Goal: Information Seeking & Learning: Understand process/instructions

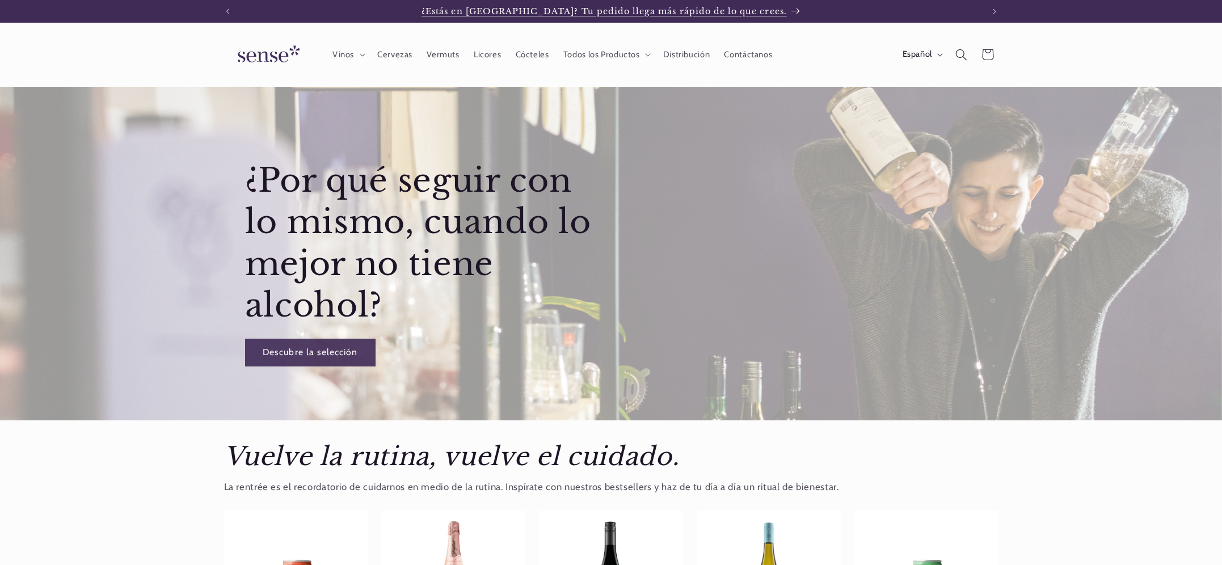
click at [585, 14] on span "¿Estás en [GEOGRAPHIC_DATA]? Tu pedido llega más rápido de lo que crees." at bounding box center [604, 11] width 365 height 10
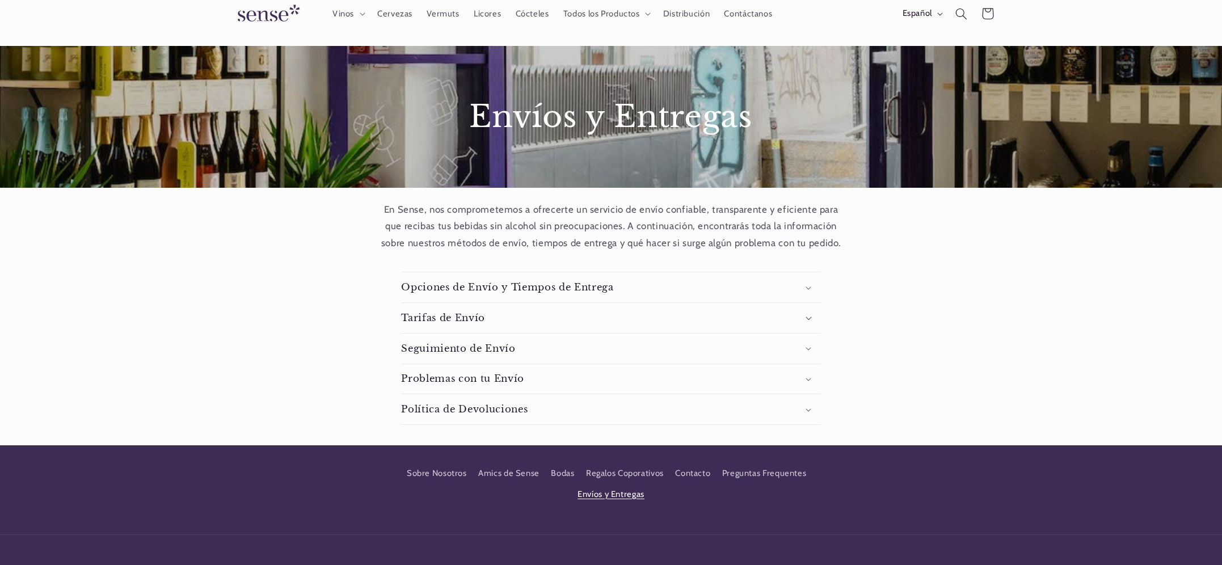
scroll to position [41, 0]
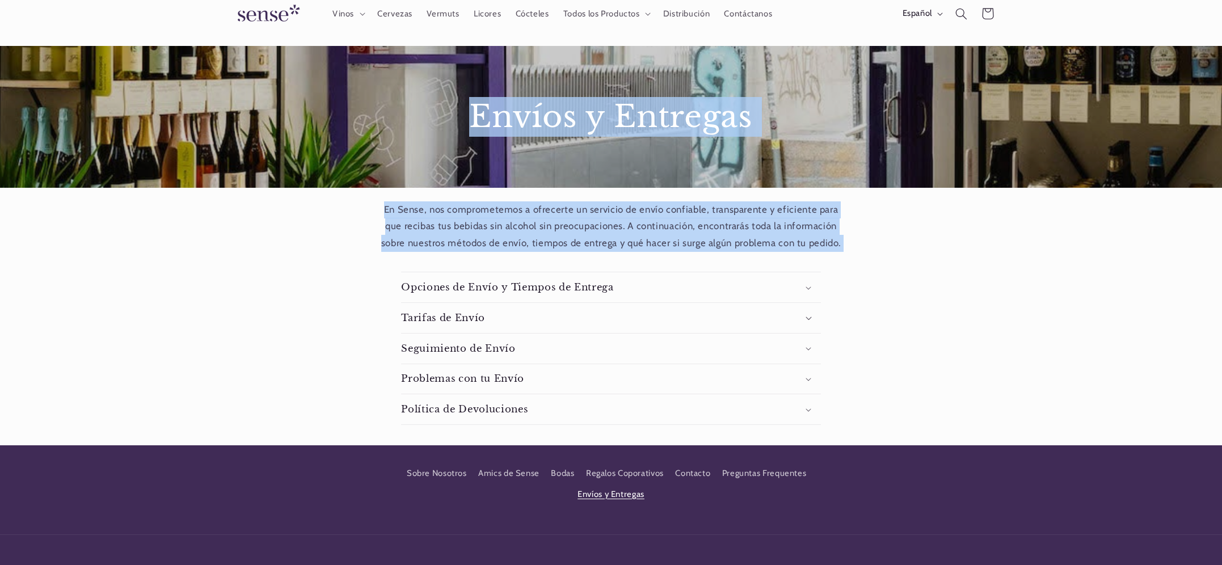
drag, startPoint x: 474, startPoint y: 108, endPoint x: 862, endPoint y: 252, distance: 413.3
click at [862, 252] on main "Envíos y Entregas En Sense, nos comprometemos a ofrecerte un servicio de envío …" at bounding box center [611, 246] width 1222 height 400
copy main "Envíos y Entregas En Sense, nos comprometemos a ofrecerte un servicio de envío …"
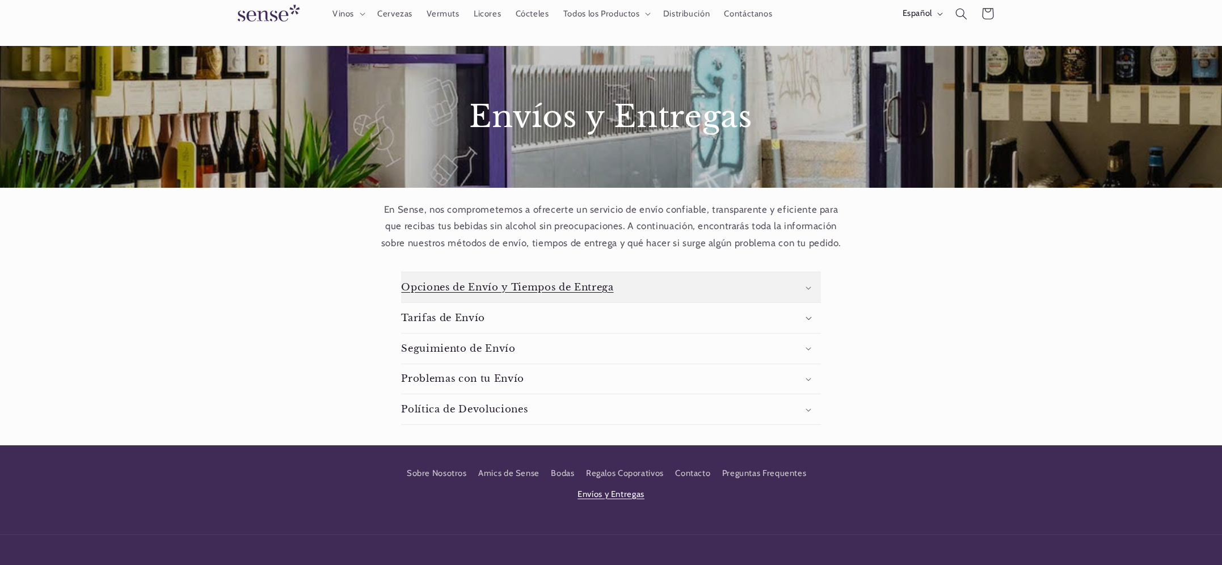
click at [732, 289] on summary "Opciones de Envío y Tiempos de Entrega" at bounding box center [610, 287] width 419 height 30
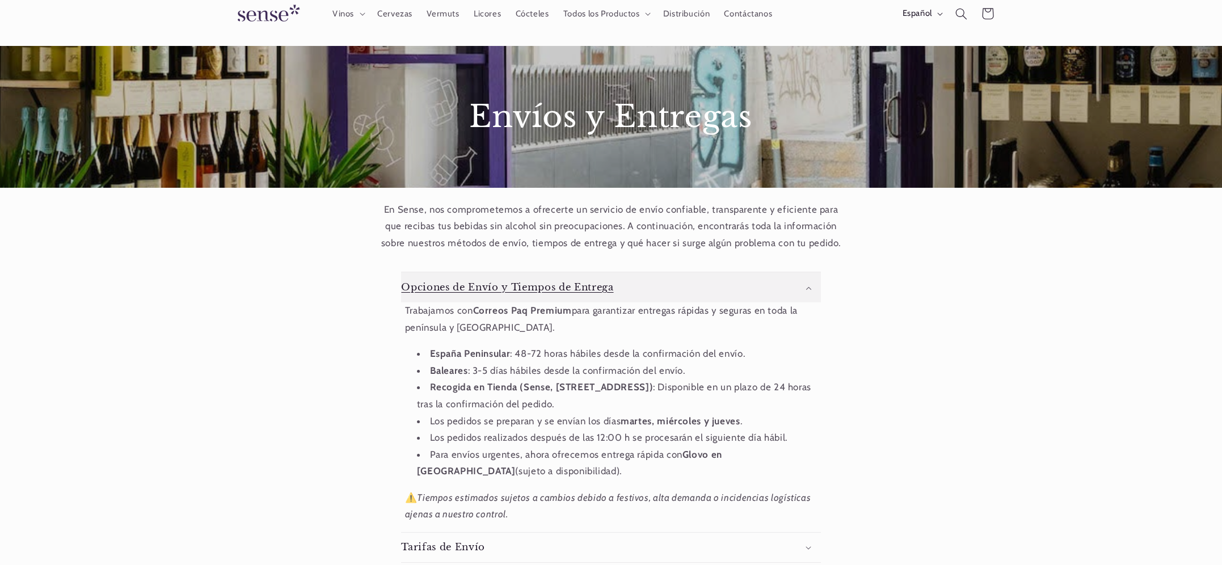
scroll to position [0, 756]
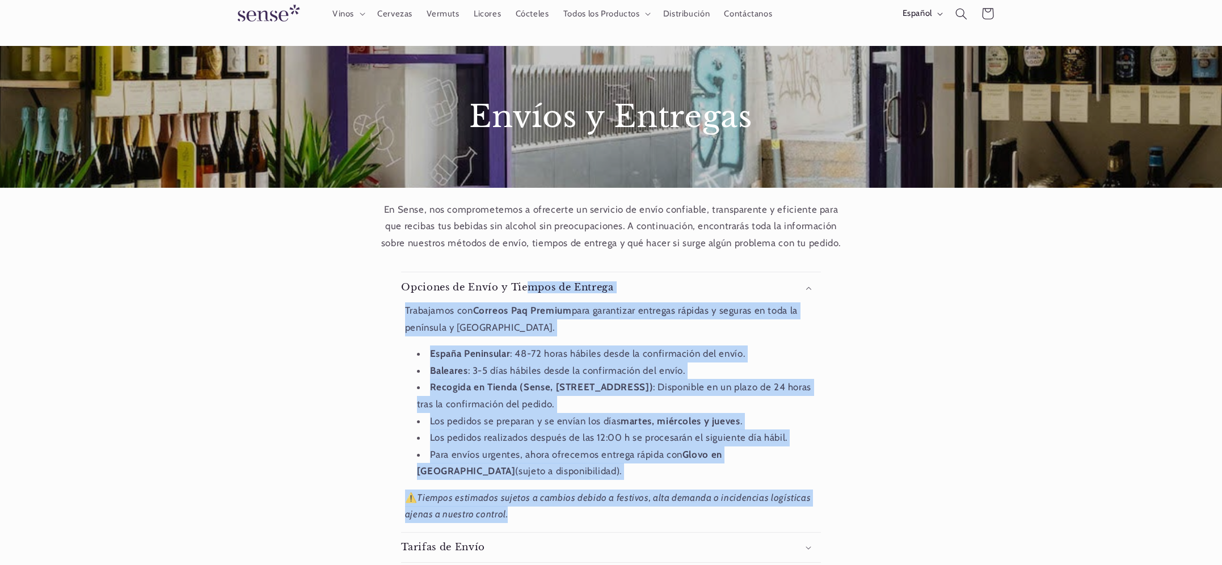
drag, startPoint x: 393, startPoint y: 279, endPoint x: 592, endPoint y: 518, distance: 311.4
click at [592, 518] on div "Contenido desplegable Opciones de Envío y Tiempos de Entrega Trabajamos con Cor…" at bounding box center [612, 463] width 438 height 382
copy details "Opciones de Envío y Tiempos de Entrega Trabajamos con Correos Paq Premium para …"
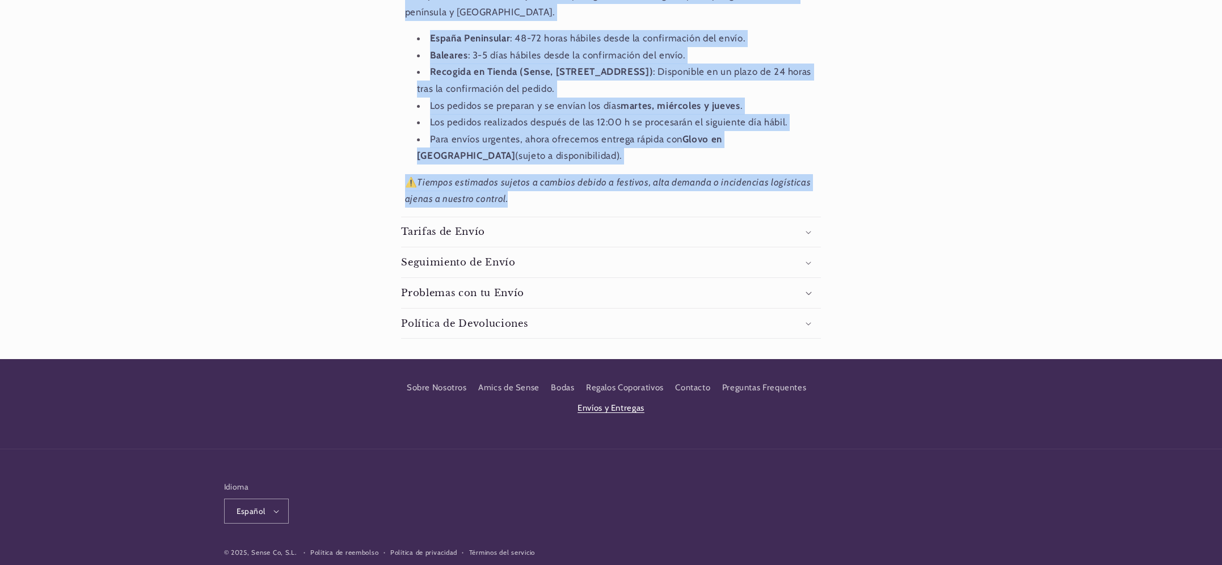
scroll to position [358, 0]
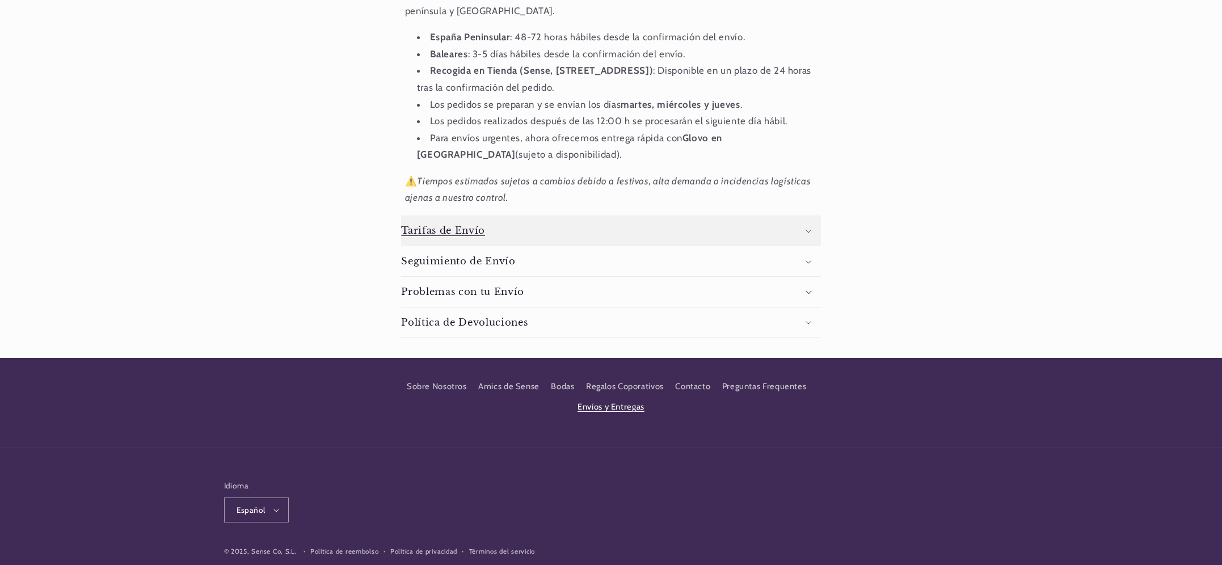
click at [465, 233] on h3 "Tarifas de Envío" at bounding box center [443, 231] width 84 height 12
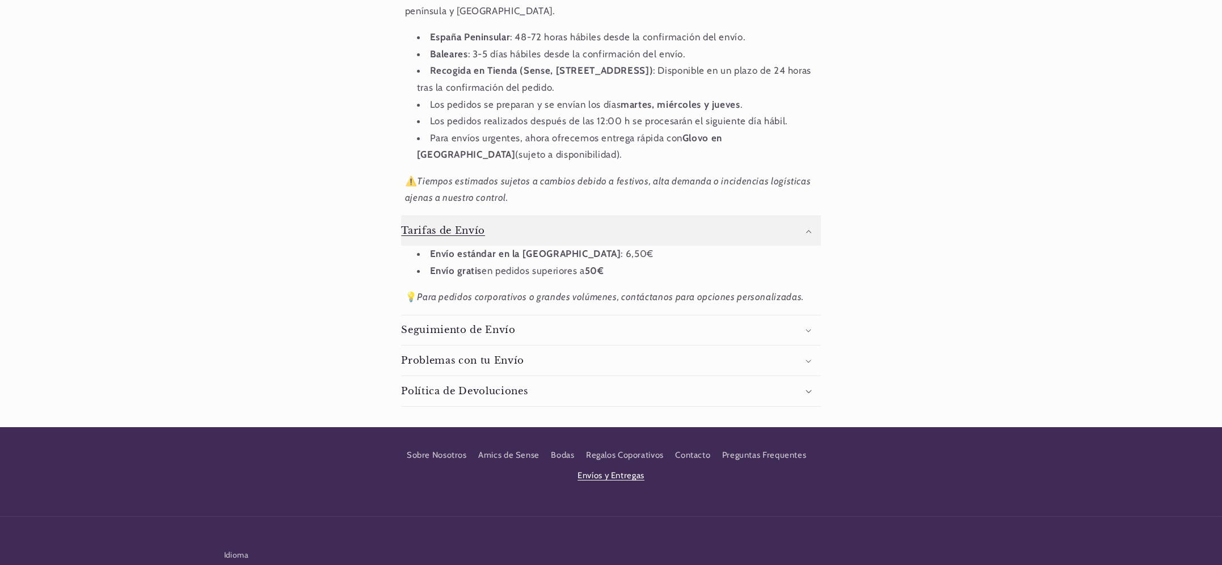
scroll to position [0, 0]
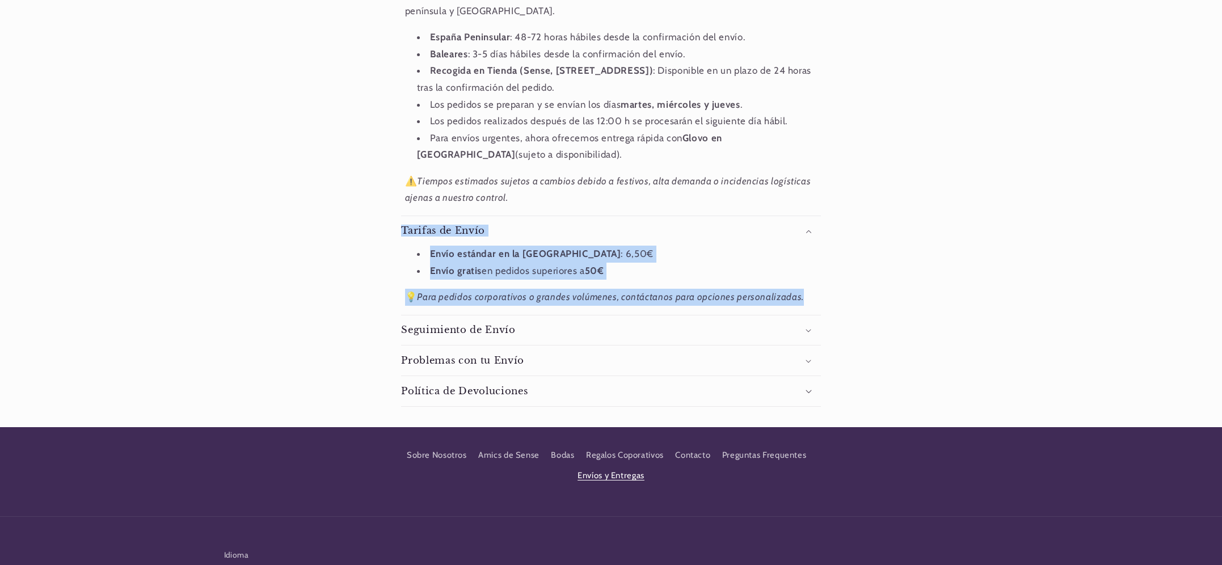
drag, startPoint x: 393, startPoint y: 216, endPoint x: 815, endPoint y: 297, distance: 429.4
click at [816, 299] on div "Contenido desplegable Opciones de Envío y Tiempos de Entrega Trabajamos con Cor…" at bounding box center [612, 180] width 438 height 451
copy div "Tiempos estimados sujetos a cambios debido a festivos, alta demanda o incidenci…"
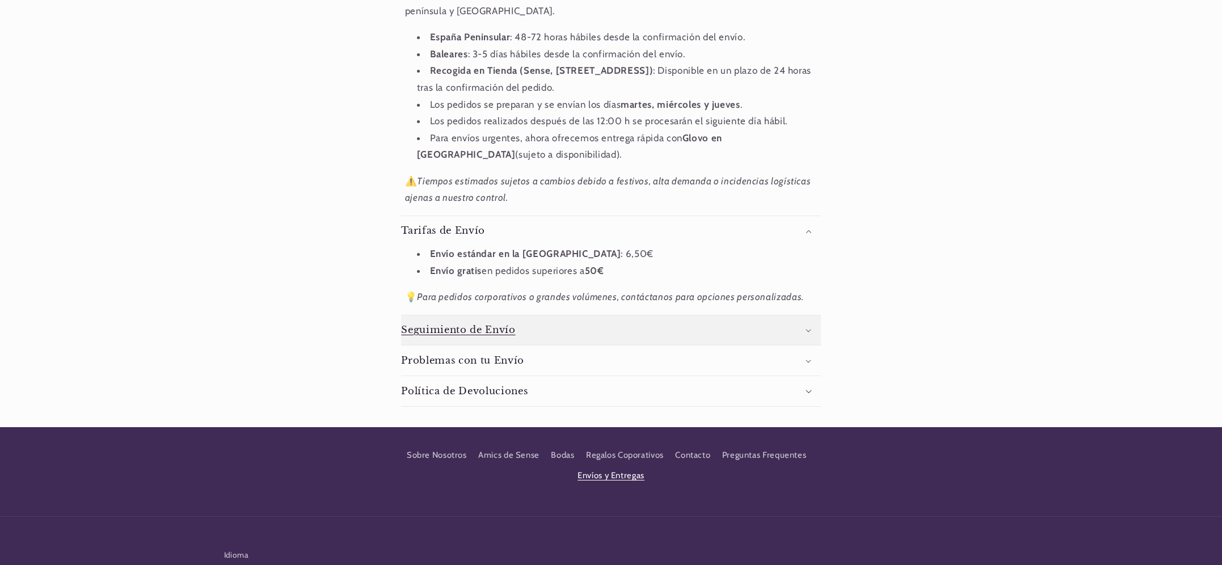
click at [464, 328] on h3 "Seguimiento de Envío" at bounding box center [458, 330] width 114 height 12
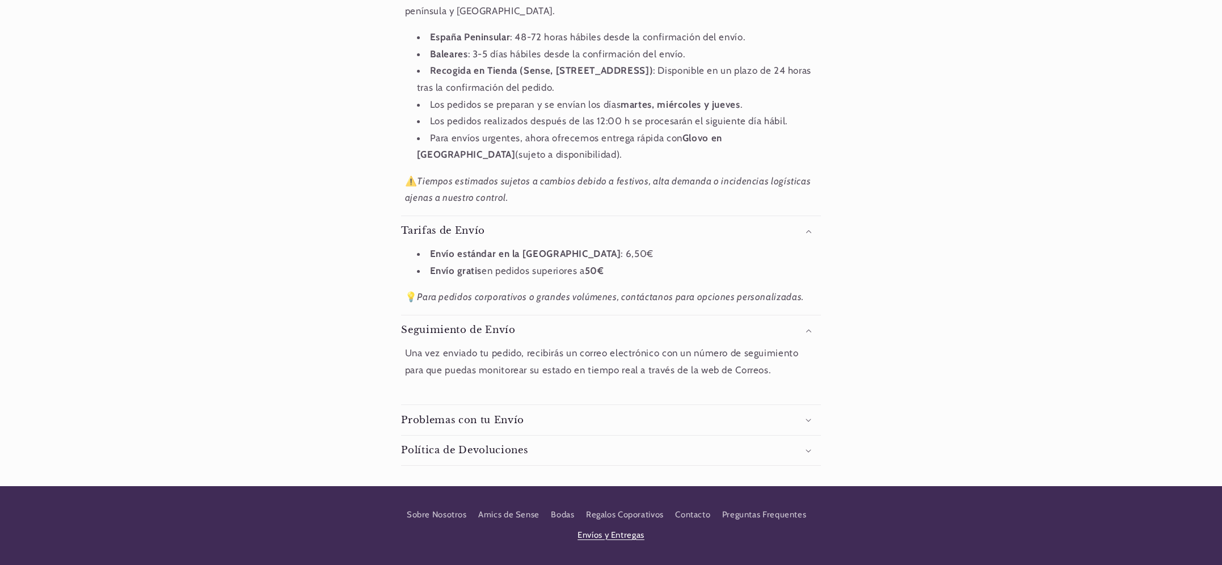
drag, startPoint x: 389, startPoint y: 344, endPoint x: 785, endPoint y: 379, distance: 397.6
click at [785, 379] on div "Contenido desplegable Opciones de Envío y Tiempos de Entrega Trabajamos con Cor…" at bounding box center [611, 211] width 1222 height 552
copy details "Seguimiento de Envío Una vez enviado tu pedido, recibirás un correo electrónico…"
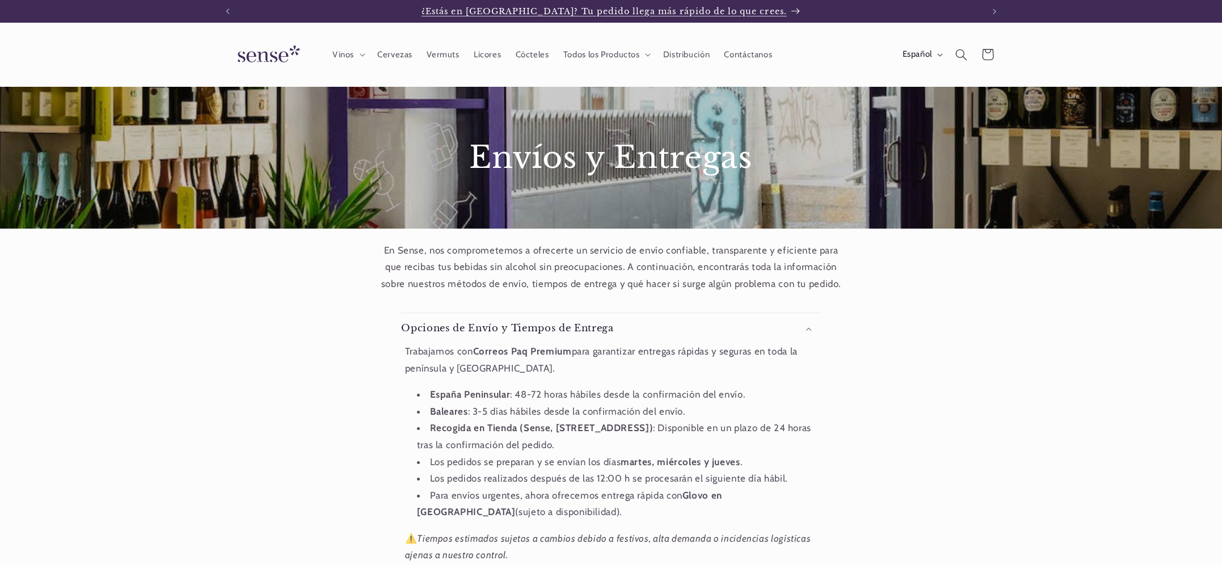
click at [547, 10] on span "¿Estás en [GEOGRAPHIC_DATA]? Tu pedido llega más rápido de lo que crees." at bounding box center [604, 11] width 365 height 10
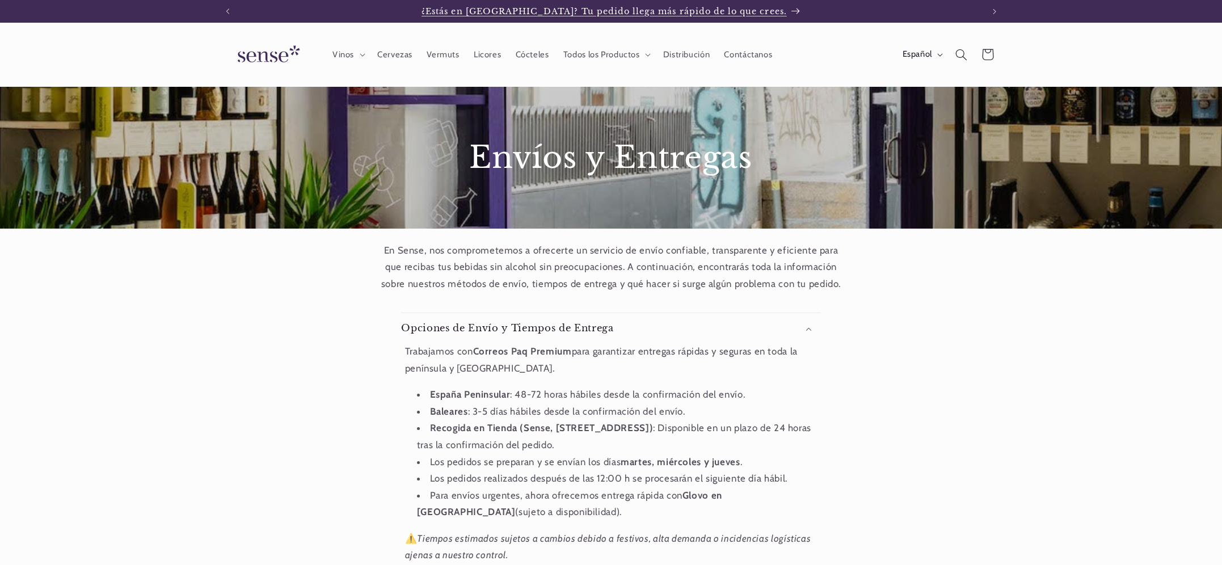
scroll to position [41, 0]
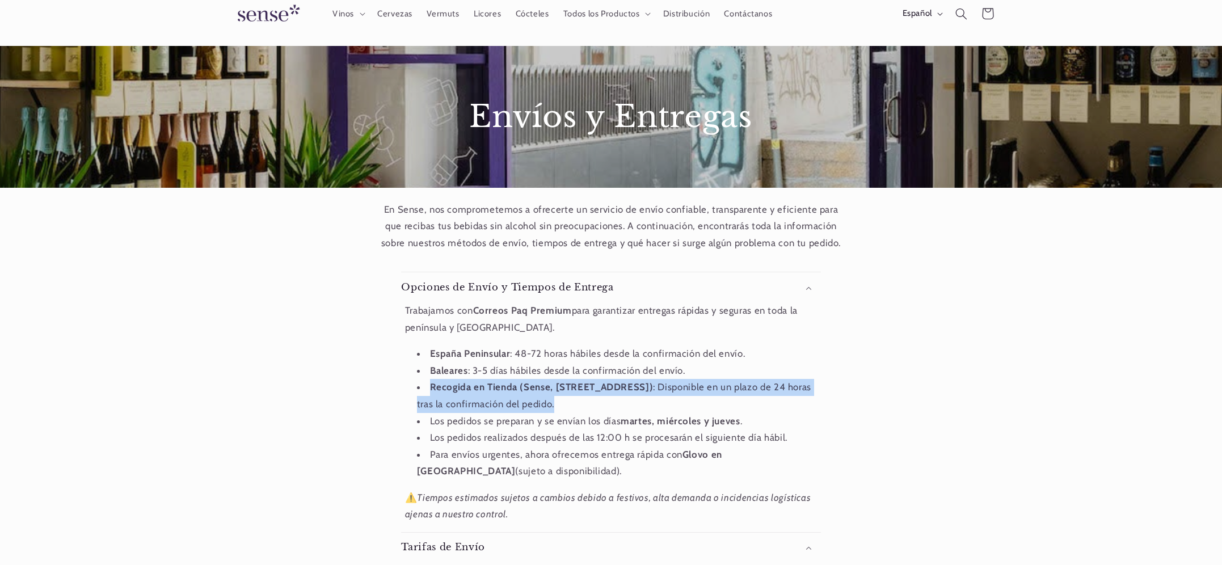
drag, startPoint x: 431, startPoint y: 387, endPoint x: 640, endPoint y: 397, distance: 209.7
click at [640, 397] on li "Recogida en Tienda (Sense, Plaça del Sol 1, Gracia, Barcelona) : Disponible en …" at bounding box center [617, 395] width 401 height 33
